Goal: Information Seeking & Learning: Learn about a topic

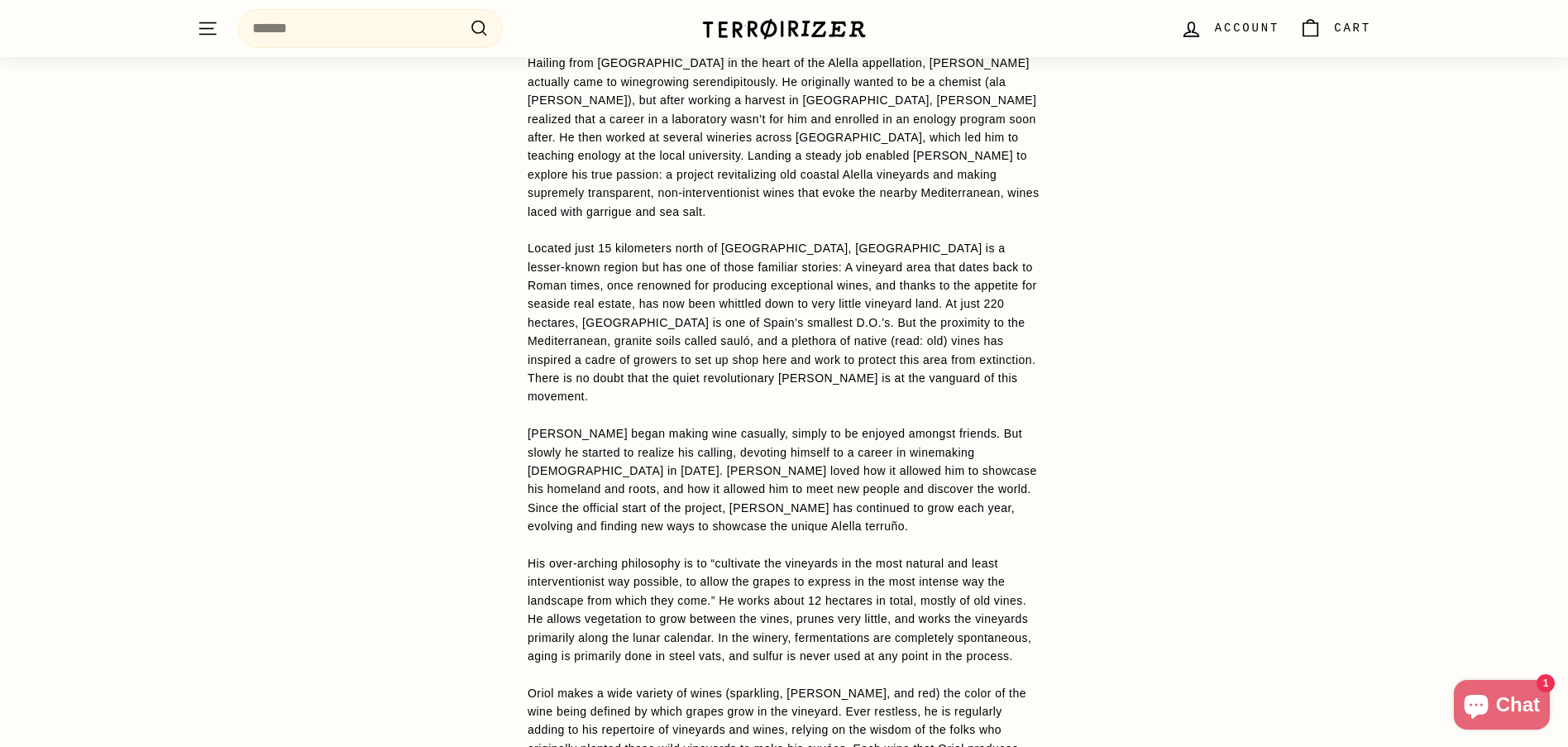
scroll to position [1489, 0]
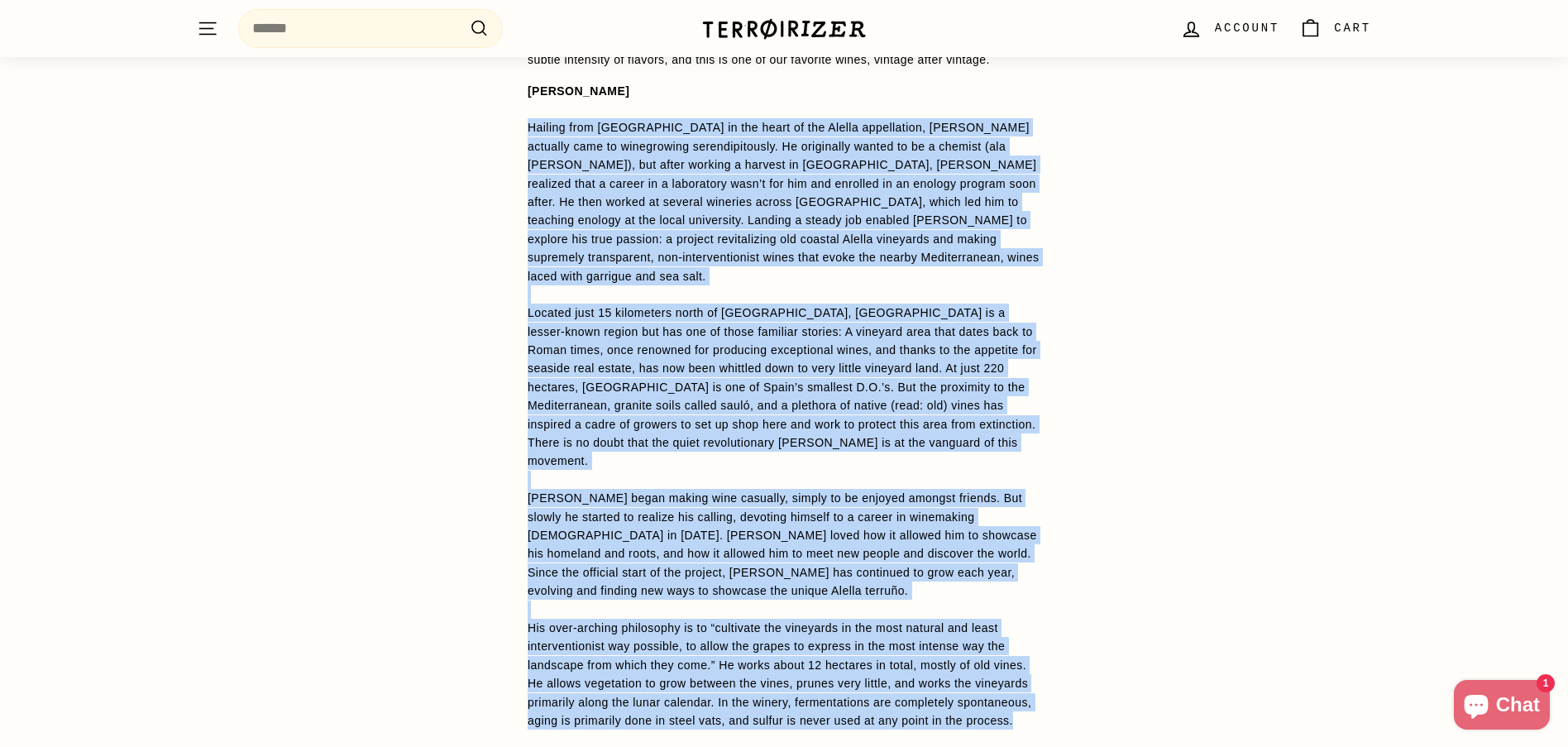
drag, startPoint x: 526, startPoint y: 111, endPoint x: 1014, endPoint y: 650, distance: 727.1
click at [1014, 658] on div "WINE DETAILS La Rumbera is one of [PERSON_NAME]'s first wines and is considered…" at bounding box center [784, 418] width 579 height 1260
copy span "Loremip dolo Sitametc ad Elit se doe tempo in utl Etdolo magnaaliqua, Enima Min…"
click at [1077, 340] on div "WINE DETAILS La Rumbera is one of [PERSON_NAME]'s first wines and is considered…" at bounding box center [784, 418] width 1568 height 1260
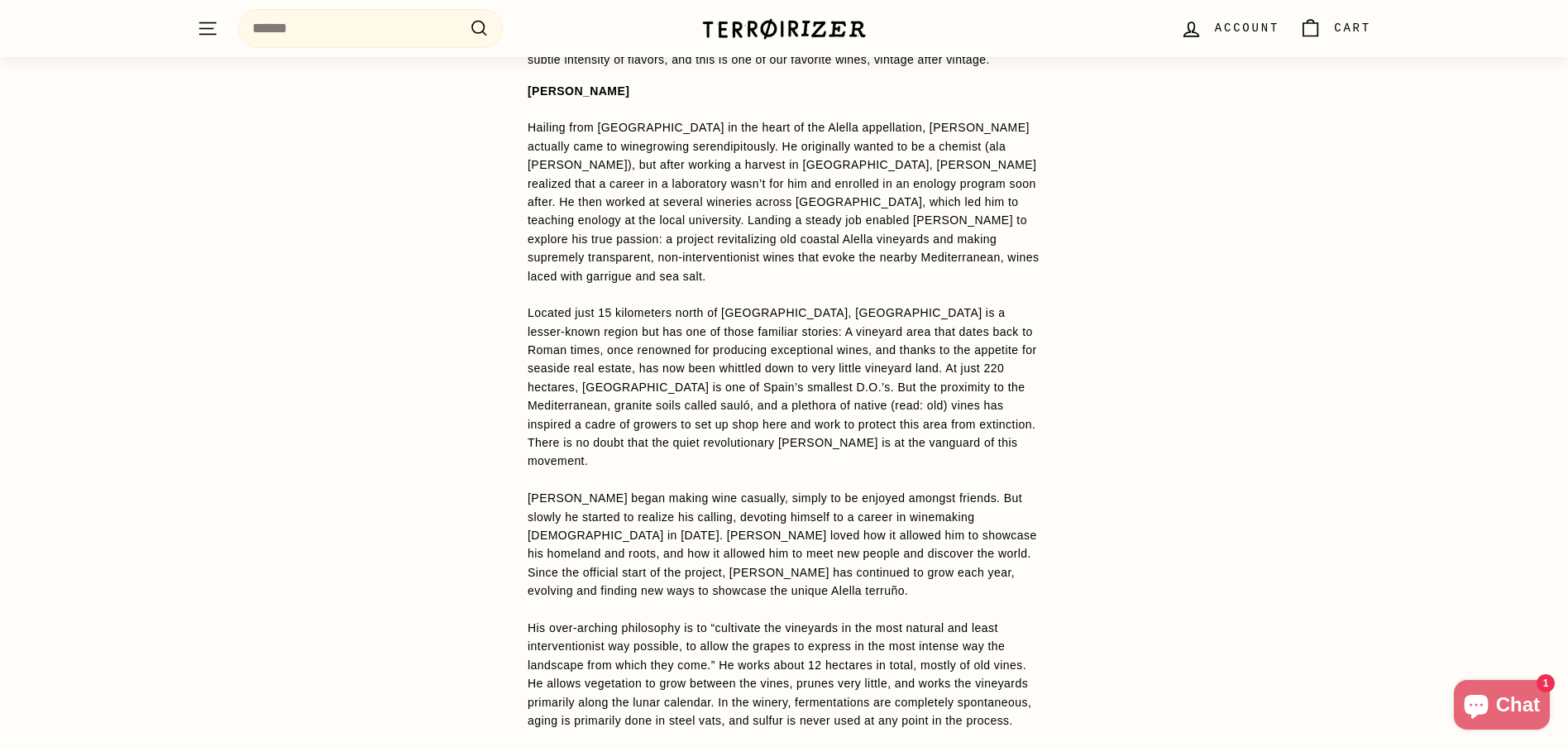
click at [820, 533] on p "[PERSON_NAME] Hailing from [GEOGRAPHIC_DATA] in the heart of the Alella appella…" at bounding box center [784, 470] width 513 height 778
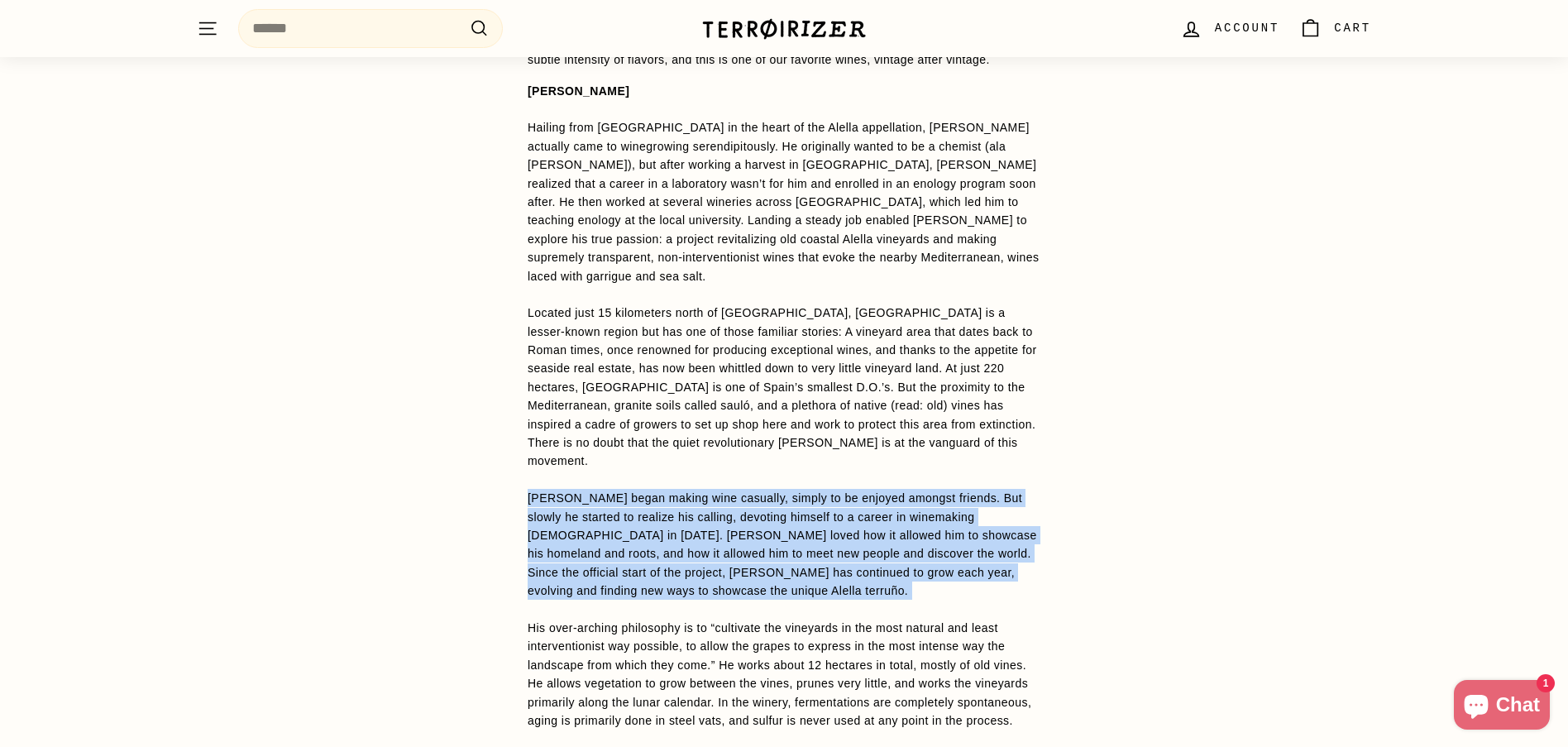
click at [820, 533] on p "[PERSON_NAME] Hailing from [GEOGRAPHIC_DATA] in the heart of the Alella appella…" at bounding box center [784, 470] width 513 height 778
